Goal: Task Accomplishment & Management: Complete application form

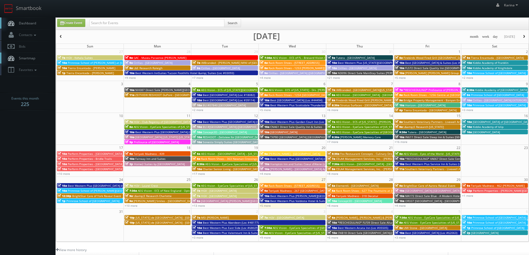
click at [26, 20] on link "Dashboard" at bounding box center [28, 23] width 56 height 11
click at [74, 26] on link "Create Event" at bounding box center [71, 23] width 28 height 8
type input "08/27/2025"
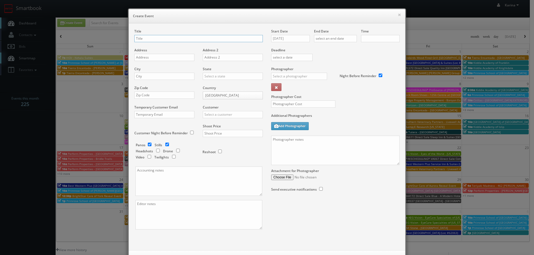
checkbox input "true"
type input "10:00am"
checkbox input "true"
click at [170, 37] on input "AEG Vision -" at bounding box center [198, 38] width 128 height 7
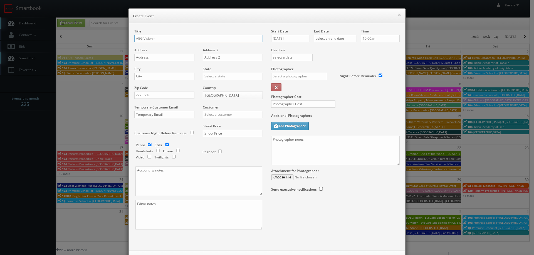
paste input "EyeCare Specialties of Missouri – Chippewa Eye Centre"
drag, startPoint x: 204, startPoint y: 38, endPoint x: 217, endPoint y: 44, distance: 14.5
click at [205, 38] on input "AEG Vision - EyeCare Specialties of [US_STATE] – [GEOGRAPHIC_DATA]" at bounding box center [198, 38] width 128 height 7
type input "AEG Vision - EyeCare Specialties of [US_STATE] – [GEOGRAPHIC_DATA]"
click at [168, 58] on input "text" at bounding box center [164, 57] width 60 height 7
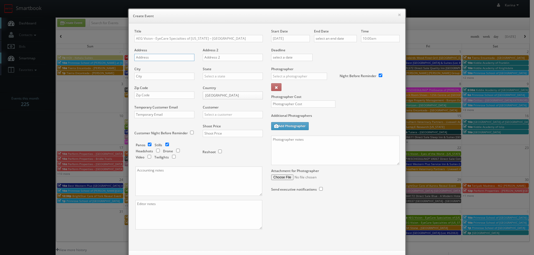
click at [145, 57] on input "text" at bounding box center [164, 57] width 60 height 7
paste input "6756 Chippewa St"
type input "6756 Chippewa St"
click at [141, 77] on input "text" at bounding box center [164, 76] width 60 height 7
type input "St. Louis"
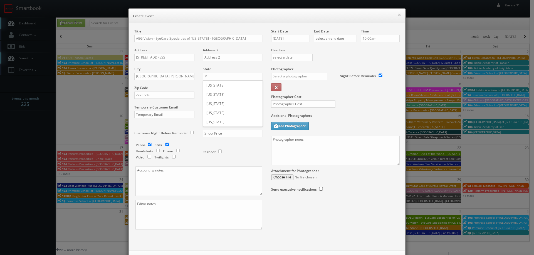
click at [210, 114] on div "Missouri" at bounding box center [232, 112] width 59 height 9
type input "[US_STATE]"
click at [154, 97] on input "text" at bounding box center [164, 95] width 60 height 7
type input "63109"
click at [227, 117] on input "text" at bounding box center [233, 114] width 60 height 7
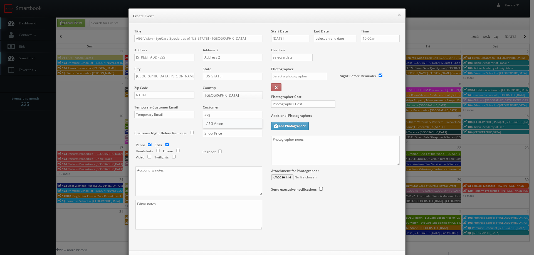
click at [228, 123] on div "AEG Vision" at bounding box center [232, 123] width 59 height 9
type input "AEG Vision"
click at [149, 146] on input "checkbox" at bounding box center [149, 145] width 8 height 4
checkbox input "false"
click at [207, 135] on input "text" at bounding box center [233, 133] width 60 height 7
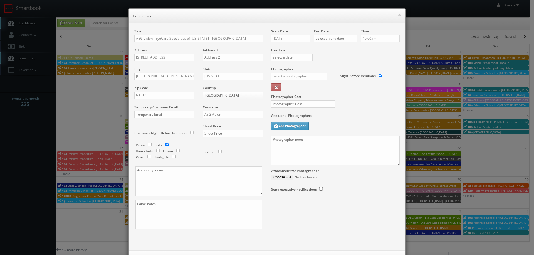
click at [220, 135] on input "text" at bounding box center [233, 133] width 60 height 7
type input "600"
click at [289, 38] on input "08/27/2025" at bounding box center [290, 38] width 39 height 7
click at [299, 104] on td "3" at bounding box center [299, 105] width 9 height 8
type input "09/03/2025"
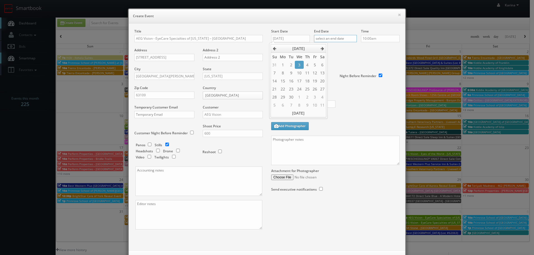
click at [328, 37] on input "text" at bounding box center [335, 38] width 43 height 7
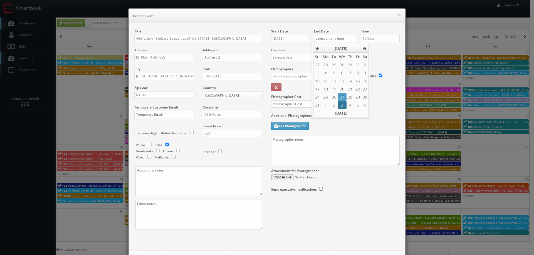
click at [340, 104] on td "3" at bounding box center [341, 105] width 9 height 8
type input "09/03/2025"
click at [374, 37] on input "10:00am" at bounding box center [380, 38] width 39 height 7
type input "5:00pm"
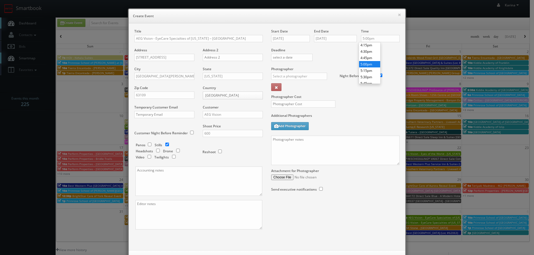
click at [368, 66] on li "5:00pm" at bounding box center [369, 64] width 21 height 6
click at [284, 78] on input "text" at bounding box center [299, 76] width 56 height 7
click at [288, 89] on div "Ray Glaser" at bounding box center [300, 88] width 59 height 9
type input "[PERSON_NAME]"
click at [288, 105] on input "text" at bounding box center [303, 104] width 64 height 7
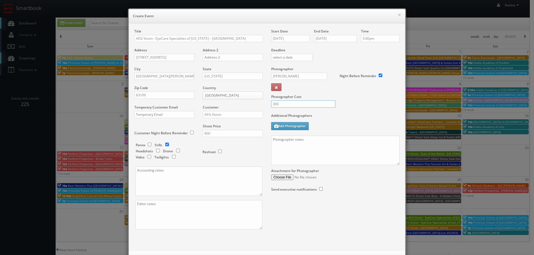
type input "300"
click at [351, 107] on div "Photographer Cost 300" at bounding box center [335, 90] width 137 height 47
click at [294, 142] on textarea at bounding box center [335, 150] width 128 height 29
paste textarea "Stills only. We need to deliver 5 stills to the client so we ask that you captu…"
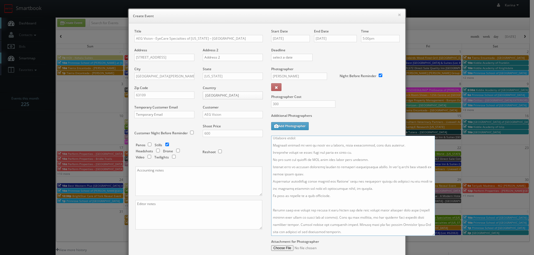
scroll to position [131, 0]
drag, startPoint x: 396, startPoint y: 163, endPoint x: 431, endPoint y: 234, distance: 79.2
click at [431, 234] on textarea at bounding box center [353, 186] width 164 height 100
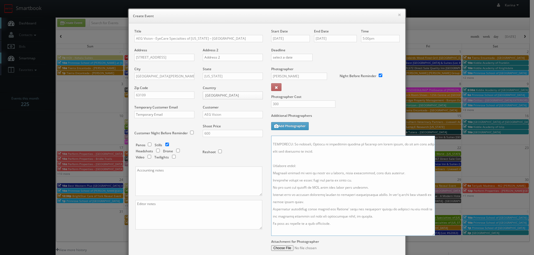
scroll to position [48, 0]
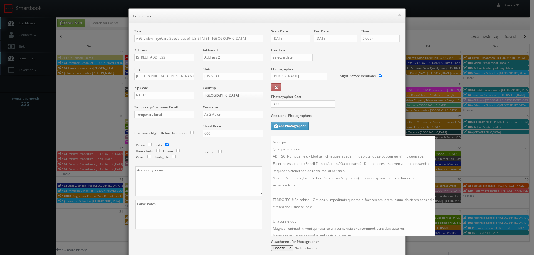
drag, startPoint x: 319, startPoint y: 208, endPoint x: 265, endPoint y: 143, distance: 84.3
click at [267, 143] on div "Start Date 09/03/2025 End Date 09/03/2025 Time 5:00pm Deadline Photographer Ray…" at bounding box center [335, 151] width 137 height 245
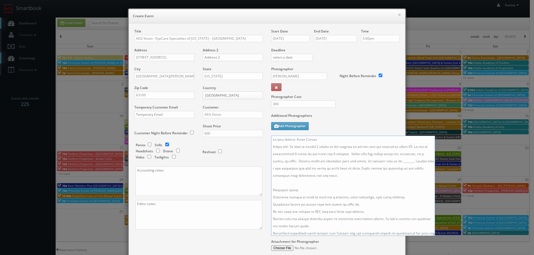
drag, startPoint x: 343, startPoint y: 154, endPoint x: 317, endPoint y: 147, distance: 26.7
click at [317, 147] on textarea at bounding box center [353, 186] width 164 height 100
drag, startPoint x: 353, startPoint y: 165, endPoint x: 339, endPoint y: 153, distance: 18.5
click at [353, 165] on textarea at bounding box center [353, 186] width 164 height 100
drag, startPoint x: 320, startPoint y: 147, endPoint x: 331, endPoint y: 148, distance: 11.4
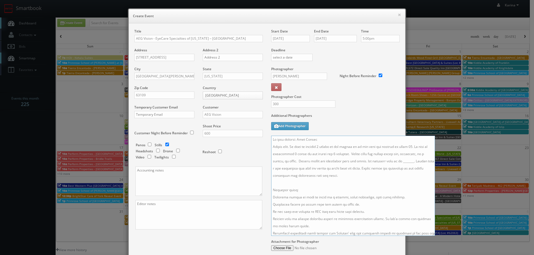
click at [325, 149] on textarea at bounding box center [353, 186] width 164 height 100
click at [329, 147] on textarea at bounding box center [353, 186] width 164 height 100
click at [414, 146] on textarea at bounding box center [353, 186] width 164 height 100
drag, startPoint x: 347, startPoint y: 154, endPoint x: 414, endPoint y: 148, distance: 66.8
click at [414, 148] on textarea at bounding box center [353, 186] width 164 height 100
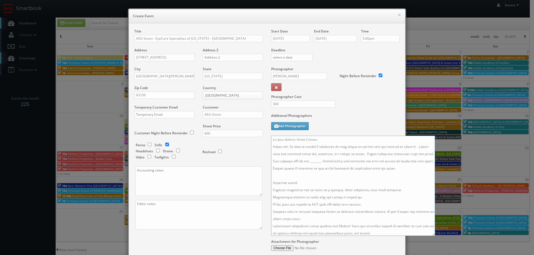
drag, startPoint x: 363, startPoint y: 155, endPoint x: 415, endPoint y: 147, distance: 52.2
click at [415, 147] on textarea at bounding box center [353, 186] width 164 height 100
drag, startPoint x: 386, startPoint y: 154, endPoint x: 401, endPoint y: 158, distance: 15.4
click at [387, 154] on textarea at bounding box center [353, 186] width 164 height 100
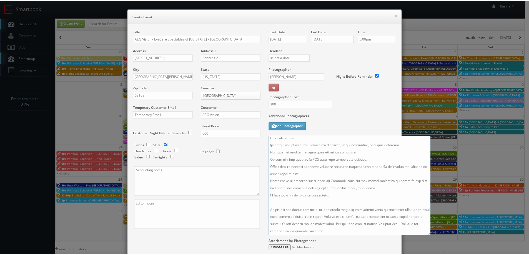
scroll to position [58, 0]
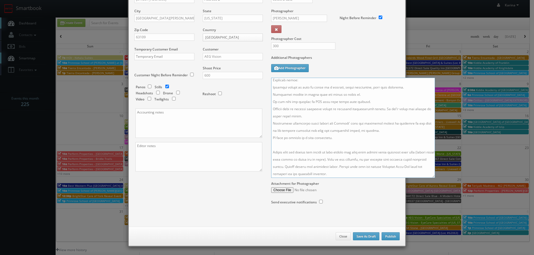
type textarea "On site contact: Nick Hafezi Stills only. We need to deliver 2 headshots to the…"
click at [394, 236] on button "Publish" at bounding box center [390, 237] width 18 height 8
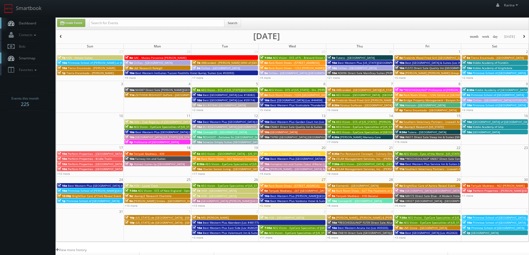
click at [28, 23] on span "Dashboard" at bounding box center [26, 23] width 20 height 5
click at [28, 24] on span "Dashboard" at bounding box center [26, 23] width 20 height 5
click at [268, 238] on link "+11 more" at bounding box center [266, 238] width 13 height 4
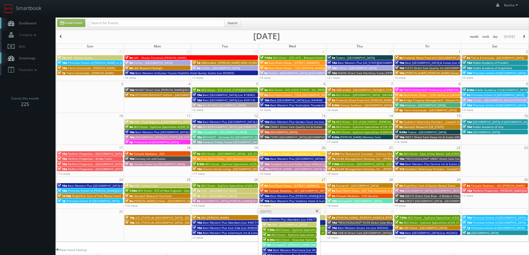
scroll to position [83, 0]
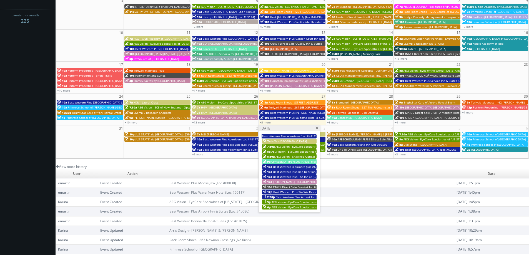
click at [282, 197] on span "Best Western Plus Airport Inn & Suites (Loc #45086)" at bounding box center [310, 197] width 69 height 4
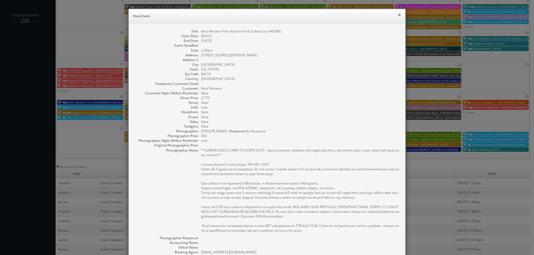
click at [397, 16] on button "×" at bounding box center [398, 15] width 3 height 4
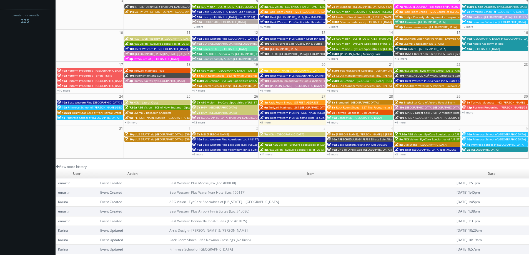
click at [266, 153] on link "+11 more" at bounding box center [266, 155] width 13 height 4
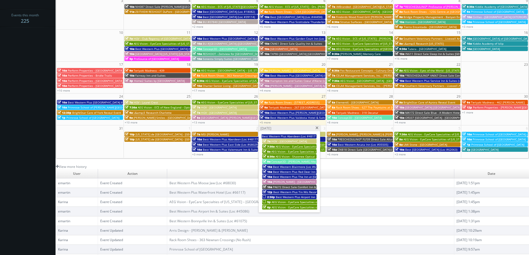
click at [301, 181] on span "[PERSON_NAME] - [GEOGRAPHIC_DATA] Apartments - Exteriors" at bounding box center [314, 182] width 83 height 4
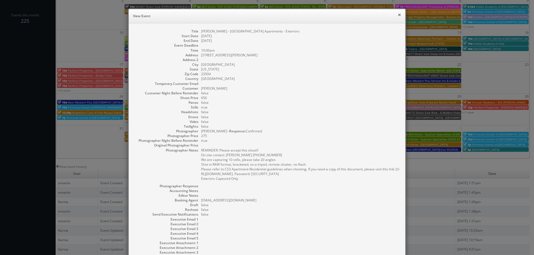
click at [398, 15] on button "×" at bounding box center [398, 15] width 3 height 4
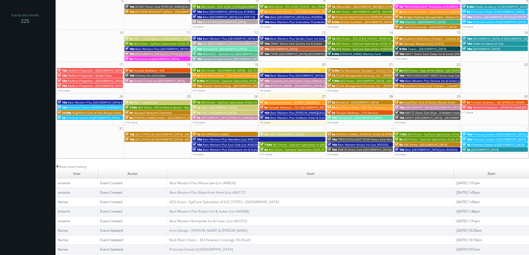
scroll to position [0, 0]
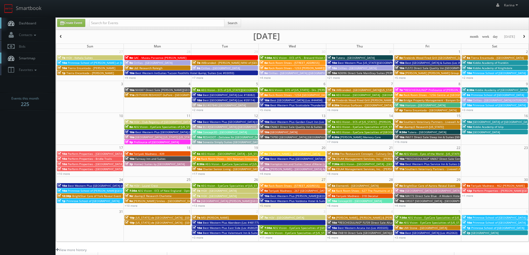
click at [25, 24] on span "Dashboard" at bounding box center [26, 23] width 20 height 5
click at [39, 26] on link "Dashboard" at bounding box center [28, 23] width 56 height 11
click at [102, 24] on input "text" at bounding box center [156, 23] width 135 height 8
click at [40, 23] on link "Dashboard" at bounding box center [28, 23] width 56 height 11
click at [23, 23] on span "Dashboard" at bounding box center [26, 23] width 20 height 5
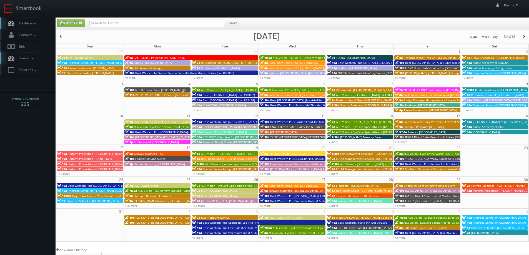
click at [18, 133] on body "Smartbook Toggle Side Navigation Toggle Top Navigation Karina Karina Profile Lo…" at bounding box center [264, 178] width 529 height 357
click at [26, 20] on link "Dashboard" at bounding box center [28, 23] width 56 height 11
click at [31, 21] on span "Dashboard" at bounding box center [26, 23] width 20 height 5
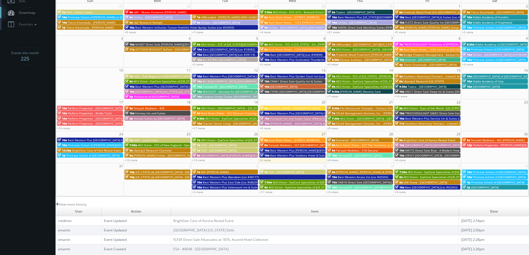
scroll to position [18, 0]
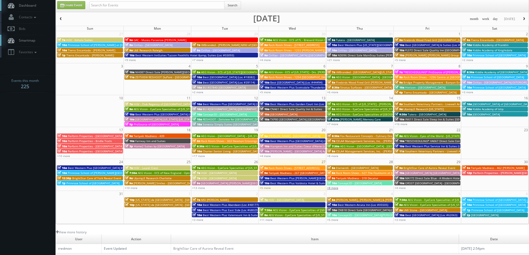
click at [334, 189] on link "+8 more" at bounding box center [332, 188] width 11 height 4
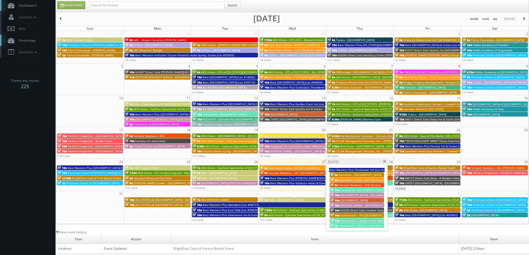
click at [404, 187] on link "+4 more" at bounding box center [400, 188] width 11 height 4
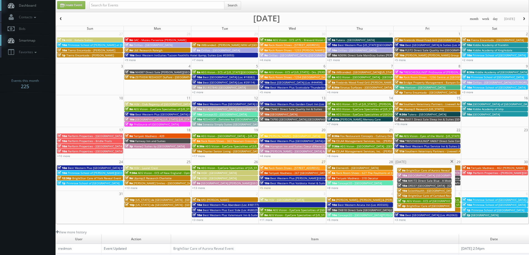
click at [452, 163] on span at bounding box center [453, 161] width 4 height 3
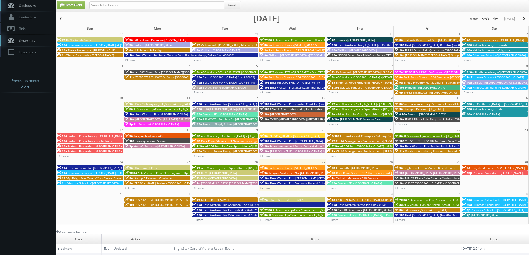
click at [199, 220] on link "+3 more" at bounding box center [197, 220] width 11 height 4
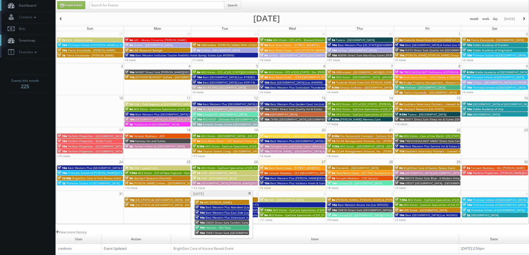
click at [248, 193] on span at bounding box center [250, 193] width 4 height 3
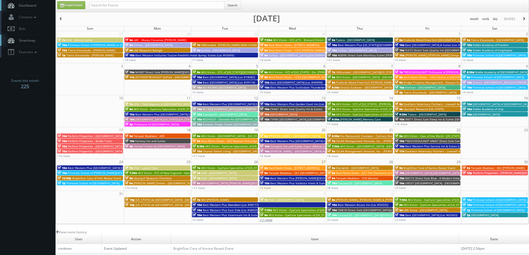
click at [265, 222] on link "+11 more" at bounding box center [266, 220] width 13 height 4
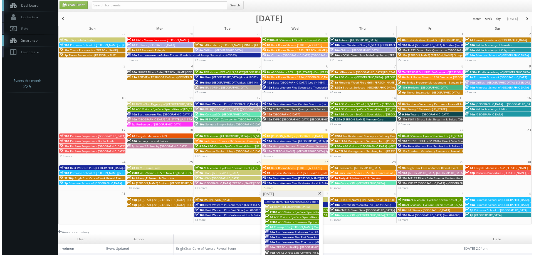
scroll to position [101, 0]
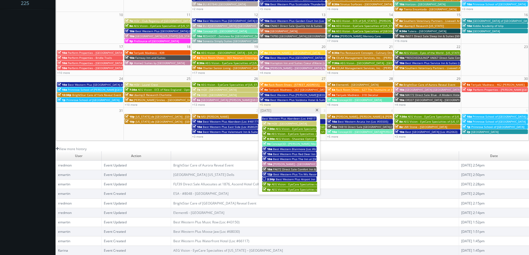
click at [290, 178] on span "Best Western Plus Airport Inn & Suites (Loc #45086)" at bounding box center [310, 180] width 69 height 4
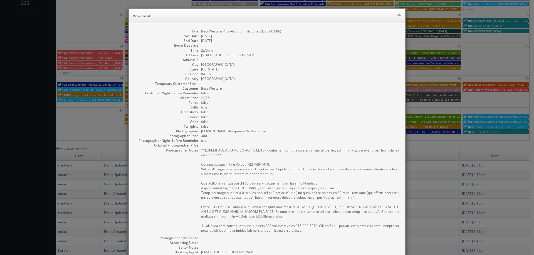
click at [399, 16] on button "×" at bounding box center [398, 15] width 3 height 4
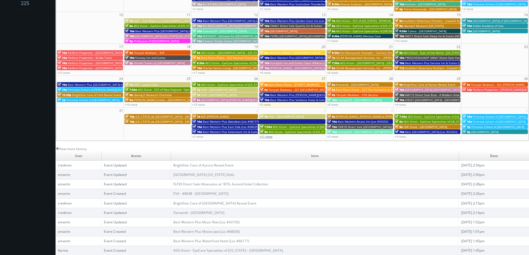
click at [267, 136] on link "+11 more" at bounding box center [266, 137] width 13 height 4
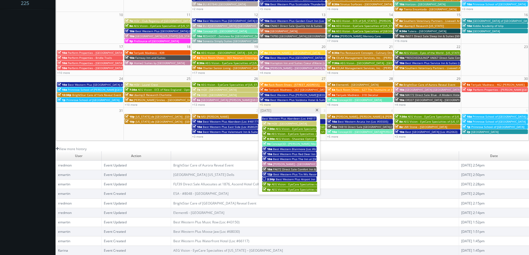
click at [289, 179] on span "Best Western Plus Airport Inn & Suites (Loc #45086)" at bounding box center [310, 180] width 69 height 4
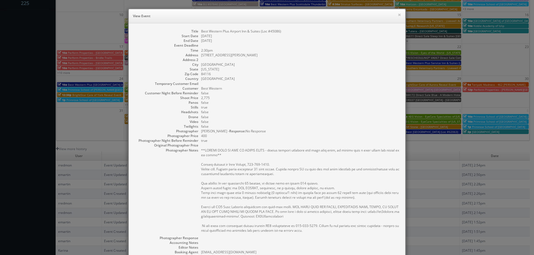
click at [383, 80] on dd "[GEOGRAPHIC_DATA]" at bounding box center [300, 78] width 198 height 5
click at [397, 14] on button "×" at bounding box center [398, 15] width 3 height 4
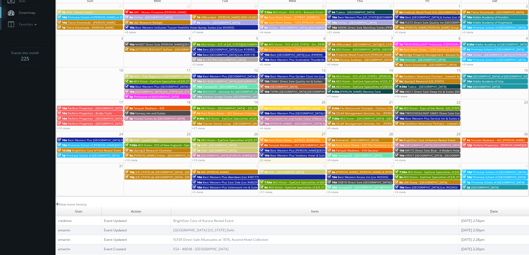
scroll to position [0, 0]
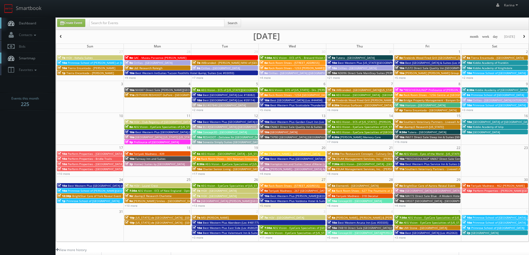
click at [526, 36] on span "button" at bounding box center [525, 36] width 4 height 3
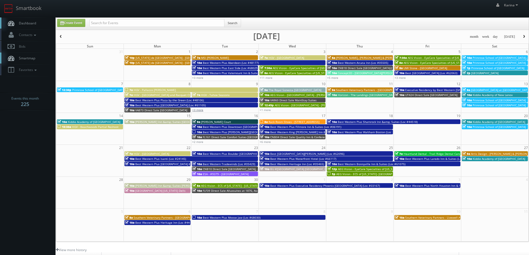
click at [199, 111] on link "+3 more" at bounding box center [197, 110] width 11 height 4
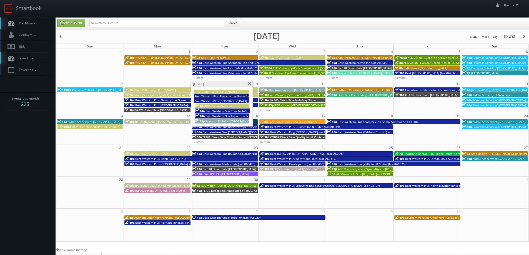
click at [250, 83] on span at bounding box center [250, 83] width 4 height 3
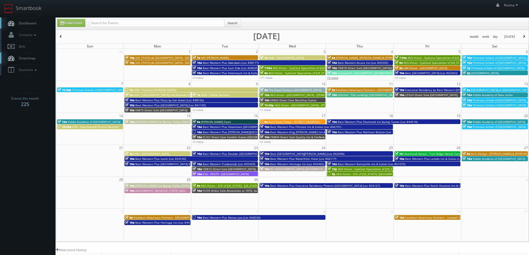
click at [335, 78] on link "+5 more" at bounding box center [332, 78] width 11 height 4
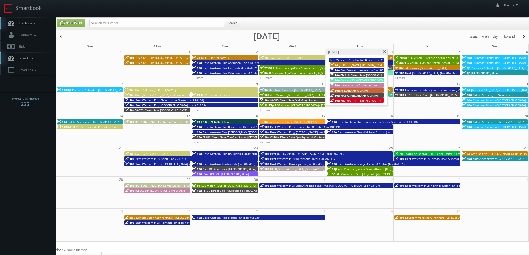
click at [385, 51] on span at bounding box center [385, 51] width 4 height 3
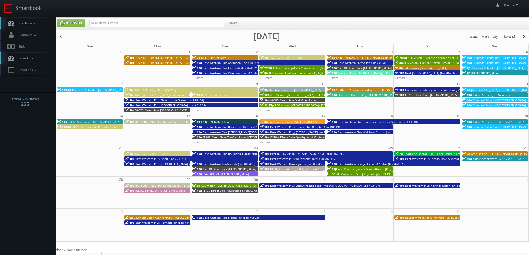
click at [28, 22] on span "Dashboard" at bounding box center [26, 23] width 20 height 5
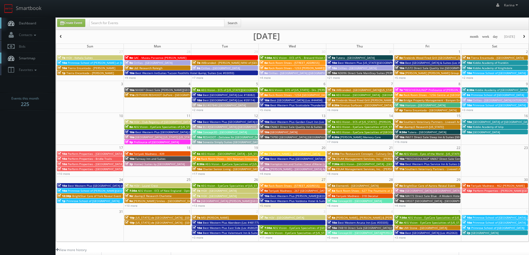
click at [43, 162] on body "Smartbook Toggle Side Navigation Toggle Top Navigation Karina Karina Profile Lo…" at bounding box center [264, 178] width 529 height 357
click at [27, 24] on span "Dashboard" at bounding box center [26, 23] width 20 height 5
click at [101, 165] on span "Perform Properties - [GEOGRAPHIC_DATA]" at bounding box center [95, 164] width 55 height 4
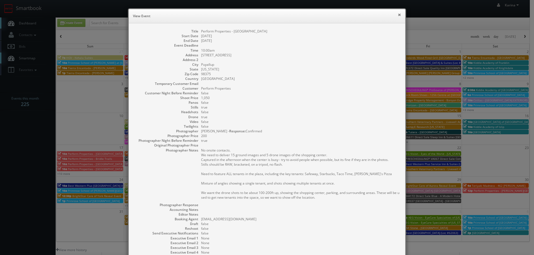
click at [397, 16] on button "×" at bounding box center [398, 15] width 3 height 4
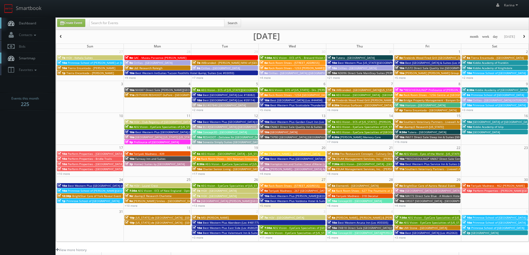
click at [80, 169] on span "Perform Properties - [GEOGRAPHIC_DATA]" at bounding box center [95, 169] width 55 height 4
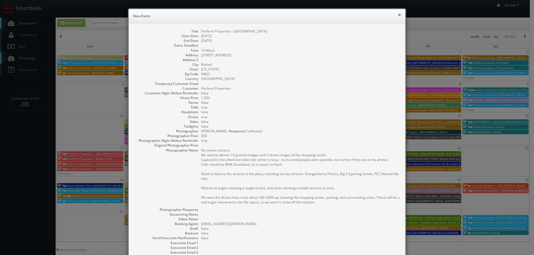
click at [397, 14] on button "×" at bounding box center [398, 15] width 3 height 4
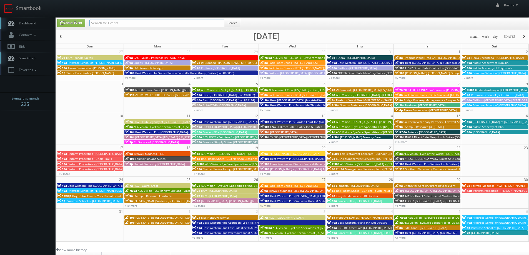
click at [111, 21] on input "text" at bounding box center [156, 23] width 135 height 8
type input "danny austin"
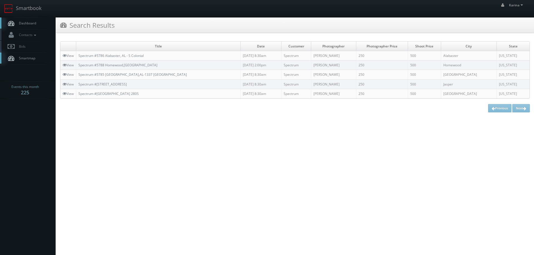
click at [26, 23] on span "Dashboard" at bounding box center [26, 23] width 20 height 5
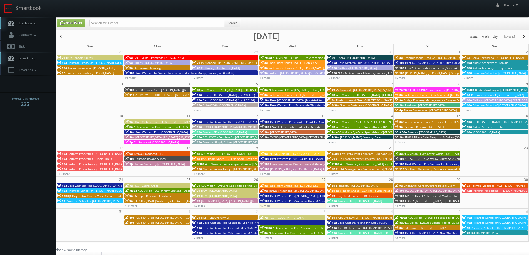
click at [34, 25] on span "Dashboard" at bounding box center [26, 23] width 20 height 5
click at [40, 135] on body "Smartbook Toggle Side Navigation Toggle Top Navigation [PERSON_NAME] [PERSON_NA…" at bounding box center [264, 178] width 529 height 357
click at [32, 23] on span "Dashboard" at bounding box center [26, 23] width 20 height 5
click at [28, 22] on span "Dashboard" at bounding box center [26, 23] width 20 height 5
click at [23, 21] on span "Dashboard" at bounding box center [26, 23] width 20 height 5
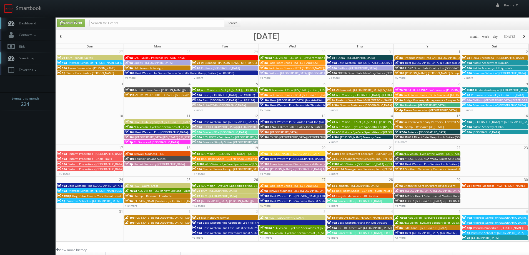
scroll to position [101, 0]
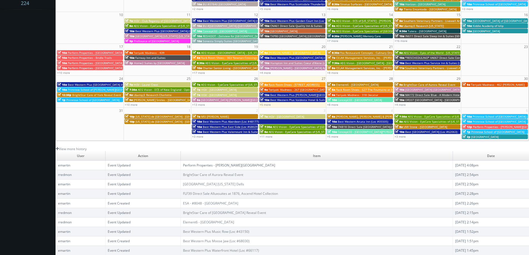
click at [217, 165] on link "Perform Properties - [PERSON_NAME][GEOGRAPHIC_DATA]" at bounding box center [229, 165] width 92 height 5
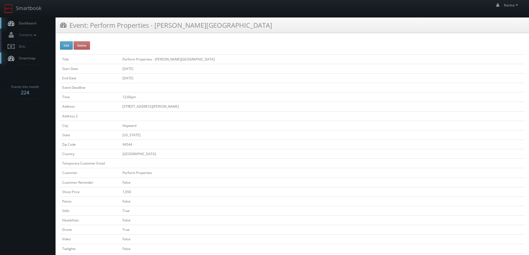
click at [33, 24] on span "Dashboard" at bounding box center [26, 23] width 20 height 5
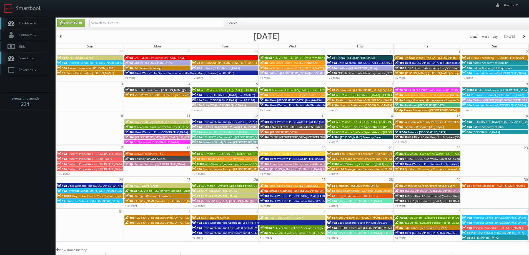
click at [268, 237] on link "+11 more" at bounding box center [266, 238] width 13 height 4
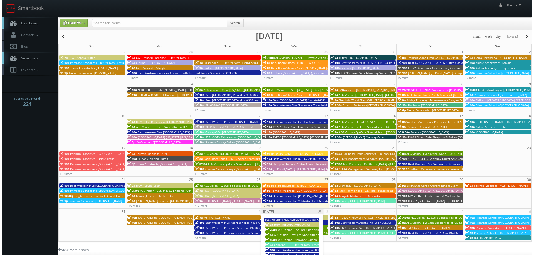
scroll to position [83, 0]
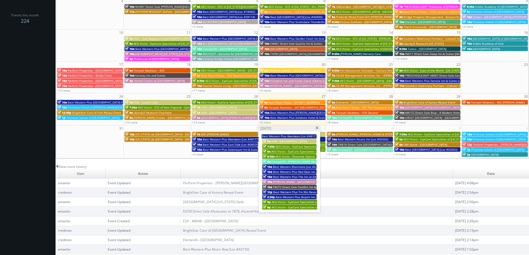
click at [285, 182] on span "[PERSON_NAME] - [GEOGRAPHIC_DATA] Apartments - Exteriors" at bounding box center [314, 182] width 83 height 4
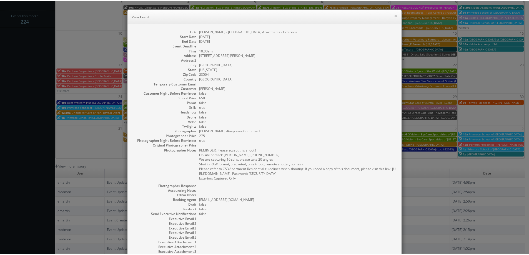
scroll to position [44, 0]
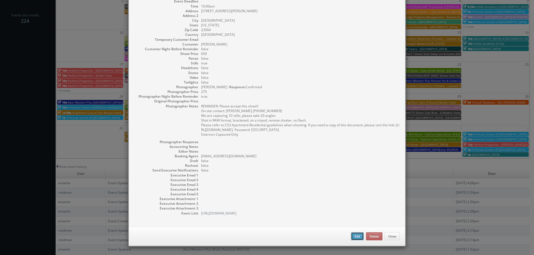
click at [351, 235] on button "Edit" at bounding box center [357, 237] width 13 height 8
type input "[PERSON_NAME] - [GEOGRAPHIC_DATA] Apartments - Exteriors"
type input "4253 Llewellyn Ave"
type input "Norfolk"
type input "23504"
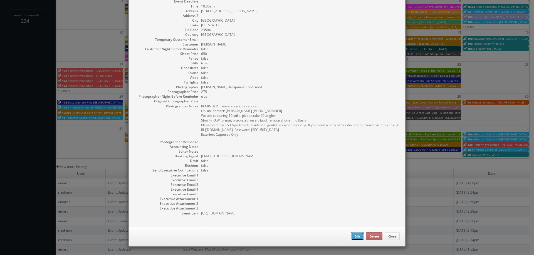
type input "650"
checkbox input "true"
type input "09/03/2025"
type input "10:00am"
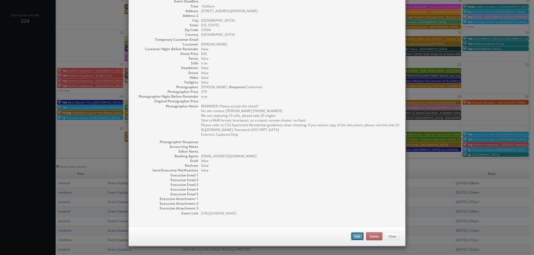
checkbox input "true"
type textarea "REMINDER: Please accept this shoot!! On site contact: Stephanie Howie 757-305-9…"
type input "650"
type input "275"
select select "[US_STATE]"
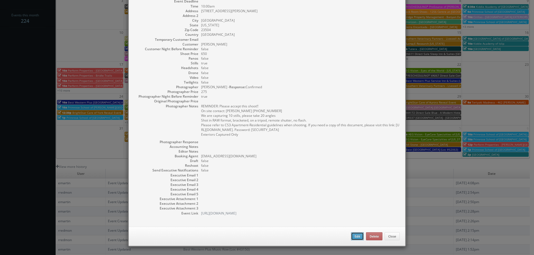
select select "fake65@mg.cs3calendar.com"
select select "matt@virtualtidewater.com"
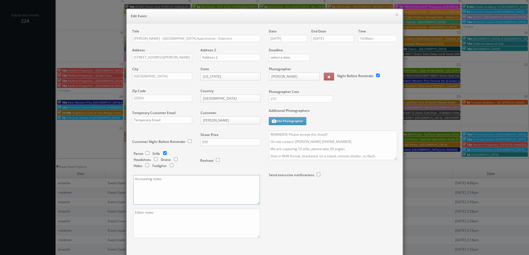
paste textarea "PO 217194"
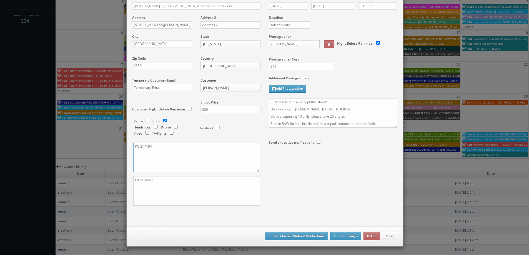
type textarea "PO 217194"
click at [305, 237] on button "Publish Changes Without Notifications" at bounding box center [296, 236] width 63 height 8
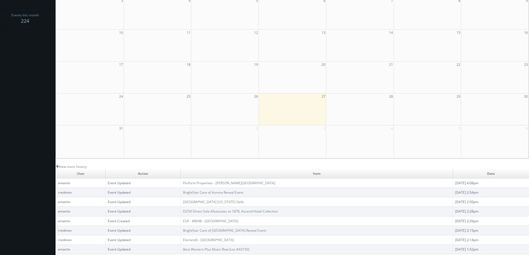
scroll to position [0, 0]
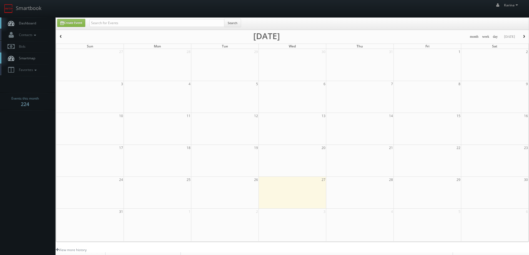
click at [28, 24] on span "Dashboard" at bounding box center [26, 23] width 20 height 5
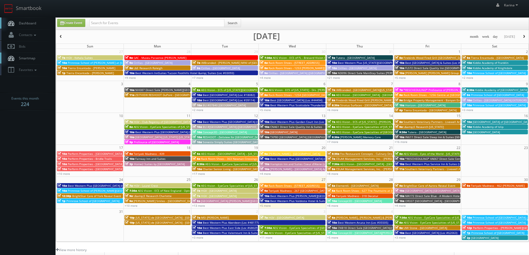
click at [39, 162] on body "Smartbook Toggle Side Navigation Toggle Top Navigation [PERSON_NAME] [PERSON_NA…" at bounding box center [264, 178] width 529 height 357
click at [36, 207] on body "Smartbook Toggle Side Navigation Toggle Top Navigation [PERSON_NAME] [PERSON_NA…" at bounding box center [264, 178] width 529 height 357
click at [35, 23] on span "Dashboard" at bounding box center [26, 23] width 20 height 5
click at [43, 135] on body "Smartbook Toggle Side Navigation Toggle Top Navigation [PERSON_NAME] [PERSON_NA…" at bounding box center [264, 178] width 529 height 357
click at [28, 135] on body "Smartbook Toggle Side Navigation Toggle Top Navigation [PERSON_NAME] [PERSON_NA…" at bounding box center [264, 178] width 529 height 357
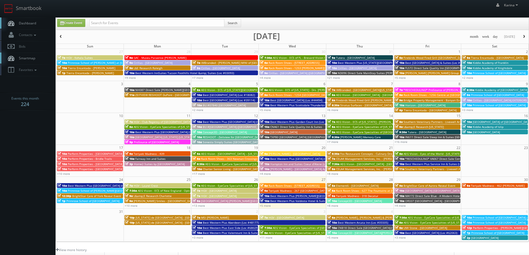
click at [340, 195] on span "Teriyaki Madness - 318 Decatur" at bounding box center [357, 196] width 42 height 4
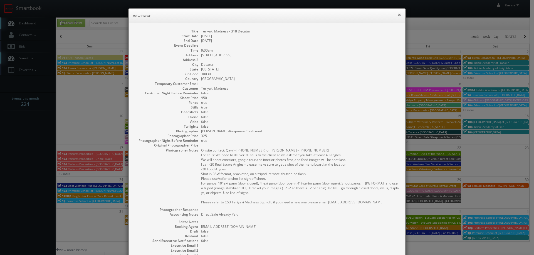
click at [397, 13] on button "×" at bounding box center [398, 15] width 3 height 4
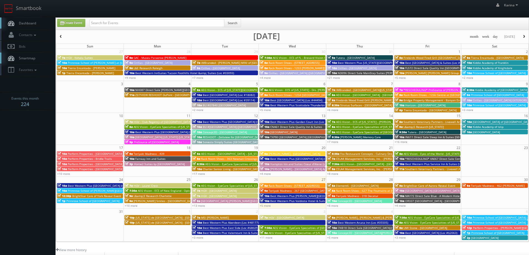
click at [340, 196] on span "Teriyaki Madness - 318 Decatur" at bounding box center [357, 196] width 42 height 4
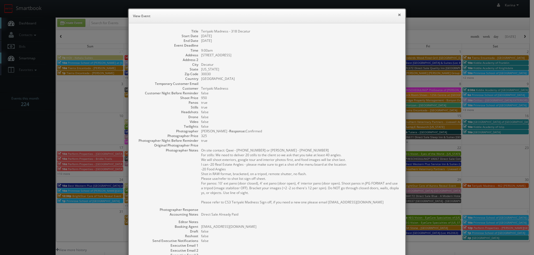
click at [397, 15] on button "×" at bounding box center [398, 15] width 3 height 4
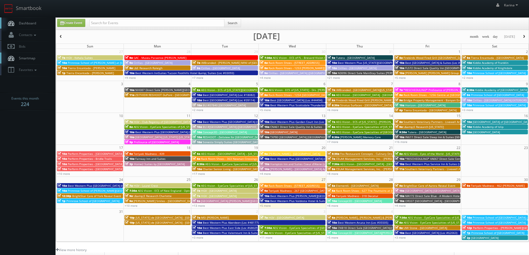
click at [27, 19] on link "Dashboard" at bounding box center [28, 23] width 56 height 11
click at [34, 24] on span "Dashboard" at bounding box center [26, 23] width 20 height 5
click at [34, 23] on span "Dashboard" at bounding box center [26, 23] width 20 height 5
click at [34, 25] on span "Dashboard" at bounding box center [26, 23] width 20 height 5
click at [29, 22] on span "Dashboard" at bounding box center [26, 23] width 20 height 5
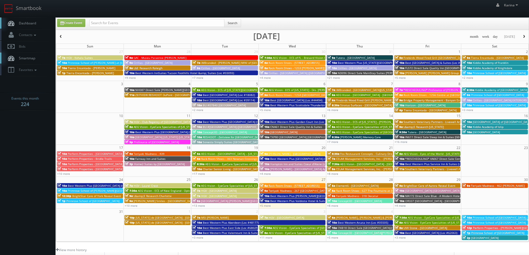
click at [23, 24] on span "Dashboard" at bounding box center [26, 23] width 20 height 5
click at [133, 205] on link "+10 more" at bounding box center [131, 206] width 13 height 4
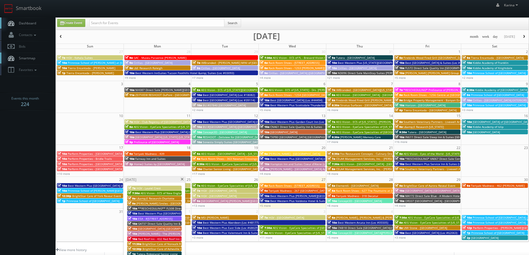
click at [155, 208] on span "**RESCHEDULING** FL508 Direct Sale Quality Inn Oceanfront" at bounding box center [179, 209] width 83 height 4
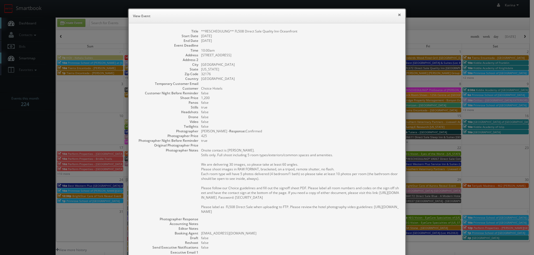
click at [398, 15] on button "×" at bounding box center [398, 15] width 3 height 4
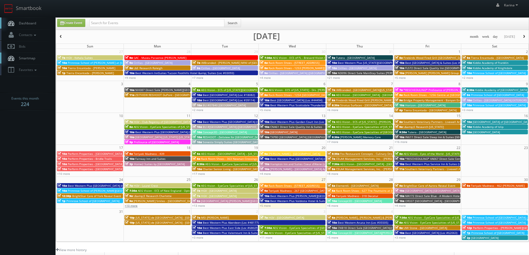
click at [135, 205] on link "+10 more" at bounding box center [131, 206] width 13 height 4
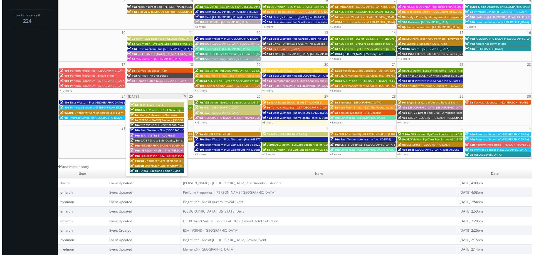
scroll to position [101, 0]
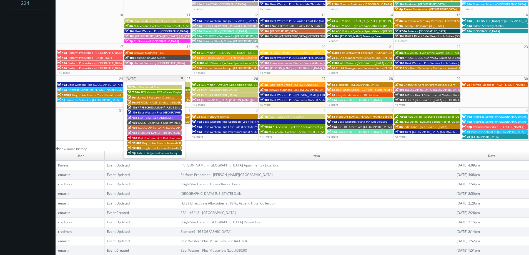
click at [167, 128] on span "[GEOGRAPHIC_DATA] [GEOGRAPHIC_DATA] - [GEOGRAPHIC_DATA]" at bounding box center [180, 128] width 85 height 4
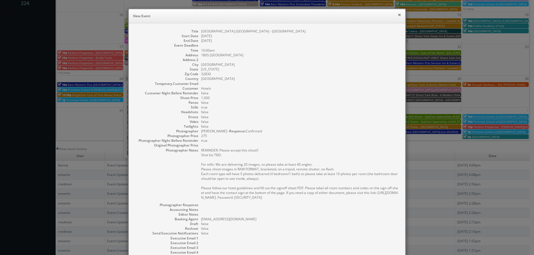
click at [397, 13] on button "×" at bounding box center [398, 15] width 3 height 4
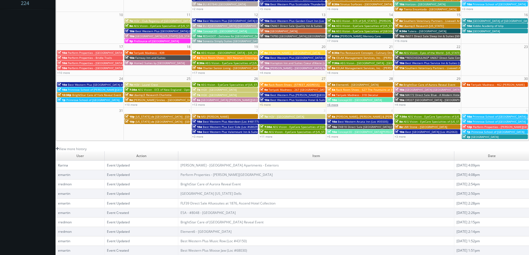
click at [332, 105] on link "+8 more" at bounding box center [332, 105] width 11 height 4
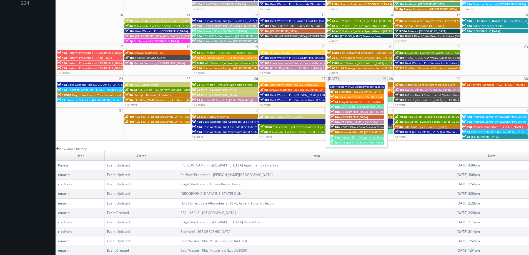
click at [357, 123] on span "[PERSON_NAME] - [GEOGRAPHIC_DATA] at Heritage" at bounding box center [375, 122] width 68 height 4
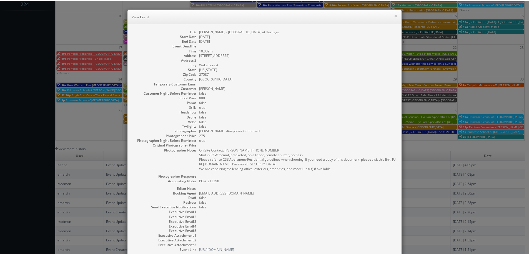
scroll to position [38, 0]
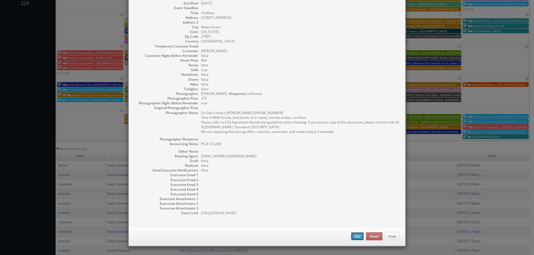
click at [351, 237] on button "Edit" at bounding box center [357, 237] width 13 height 8
type input "[PERSON_NAME] - [GEOGRAPHIC_DATA] at Heritage"
type input "1910 Capital Creek Drive"
type input "Wake Forest"
type input "27587"
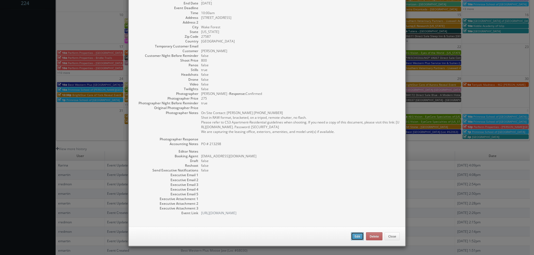
type input "800"
checkbox input "true"
type textarea "PO # 213298"
type input "08/28/2025"
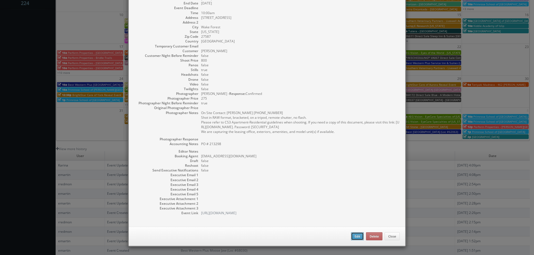
type input "10:00am"
checkbox input "true"
type textarea "On Site Contact: Julie Turner 919-556-1872 Shot in RAW format, bracketed, on a …"
type input "800"
type input "275"
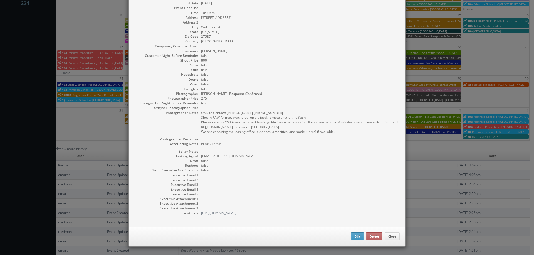
select select "fake65@mg.cs3calendar.com"
select select "sfvanmanen@gmail.com"
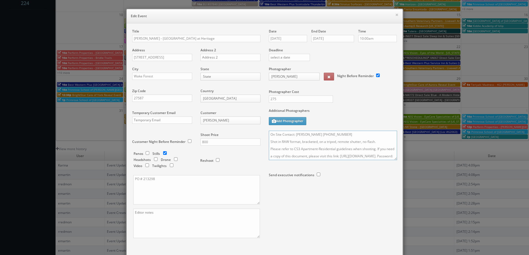
click at [380, 143] on textarea "On Site Contact: Julie Turner 919-556-1872 Shot in RAW format, bracketed, on a …" at bounding box center [333, 145] width 128 height 29
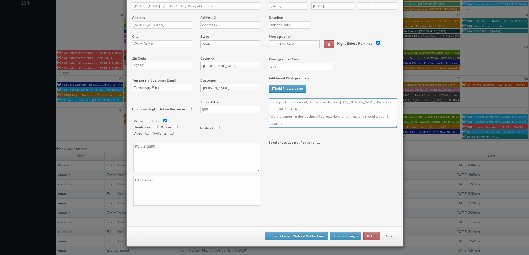
type textarea "On Site Contact: Julie Turner 919-556-1872 Shot in RAW format, bracketed, on a …"
click at [345, 233] on button "Publish Changes" at bounding box center [345, 236] width 31 height 8
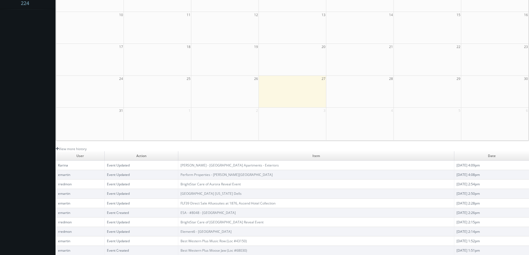
scroll to position [0, 0]
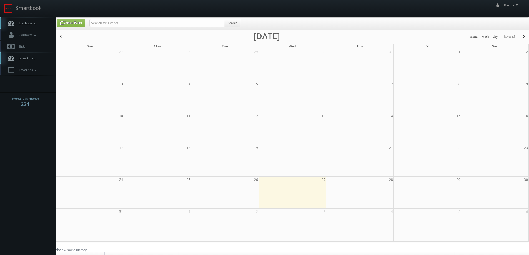
click at [28, 23] on span "Dashboard" at bounding box center [26, 23] width 20 height 5
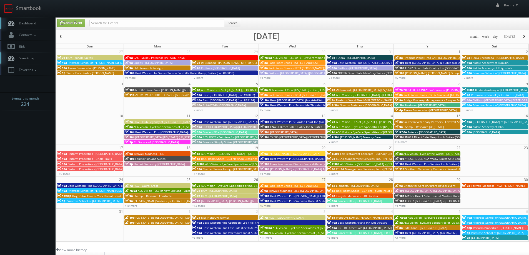
click at [24, 24] on span "Dashboard" at bounding box center [26, 23] width 20 height 5
click at [31, 24] on span "Dashboard" at bounding box center [26, 23] width 20 height 5
click at [29, 20] on link "Dashboard" at bounding box center [28, 23] width 56 height 11
click at [31, 23] on span "Dashboard" at bounding box center [26, 23] width 20 height 5
